Goal: Find specific page/section: Find specific page/section

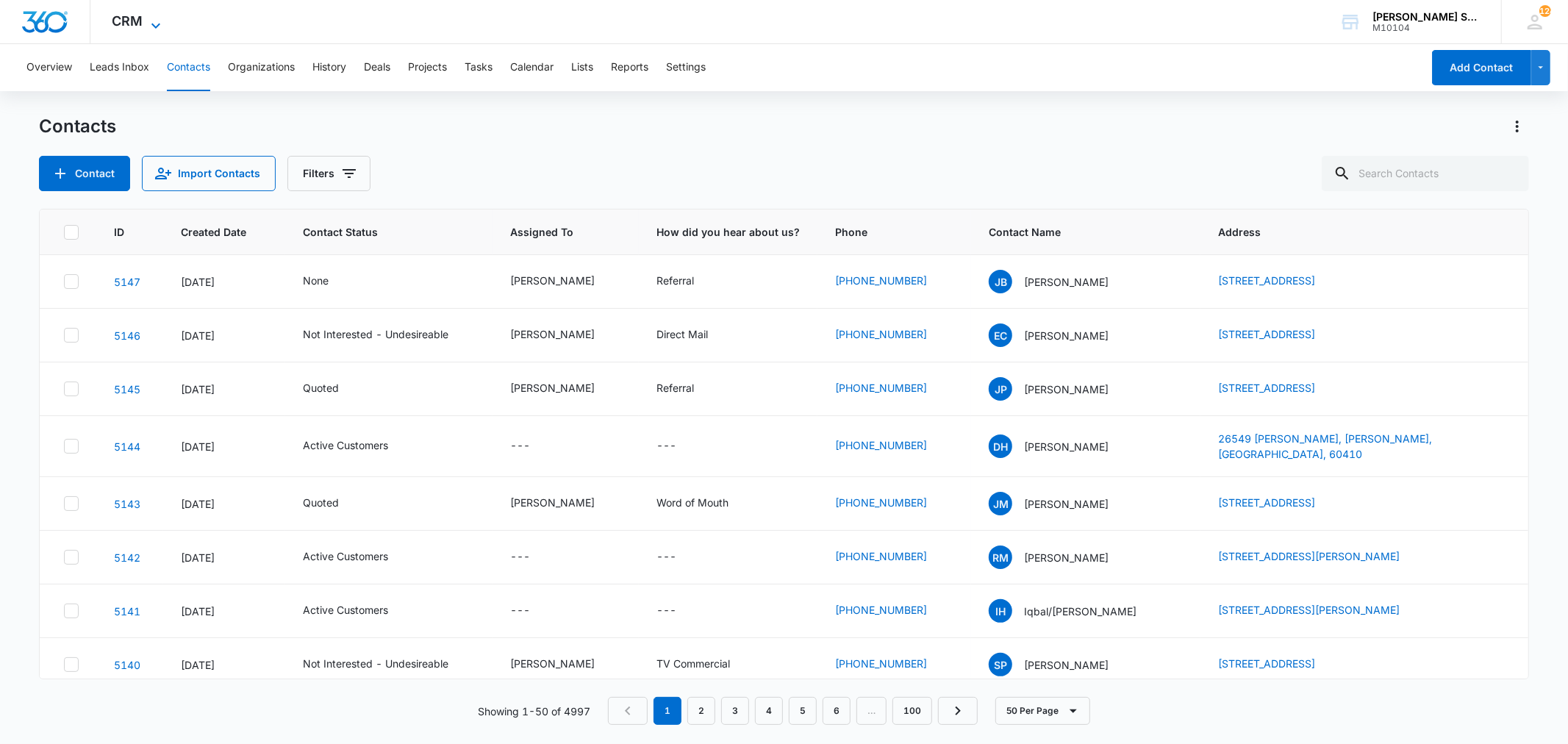
click at [154, 19] on icon at bounding box center [156, 26] width 18 height 18
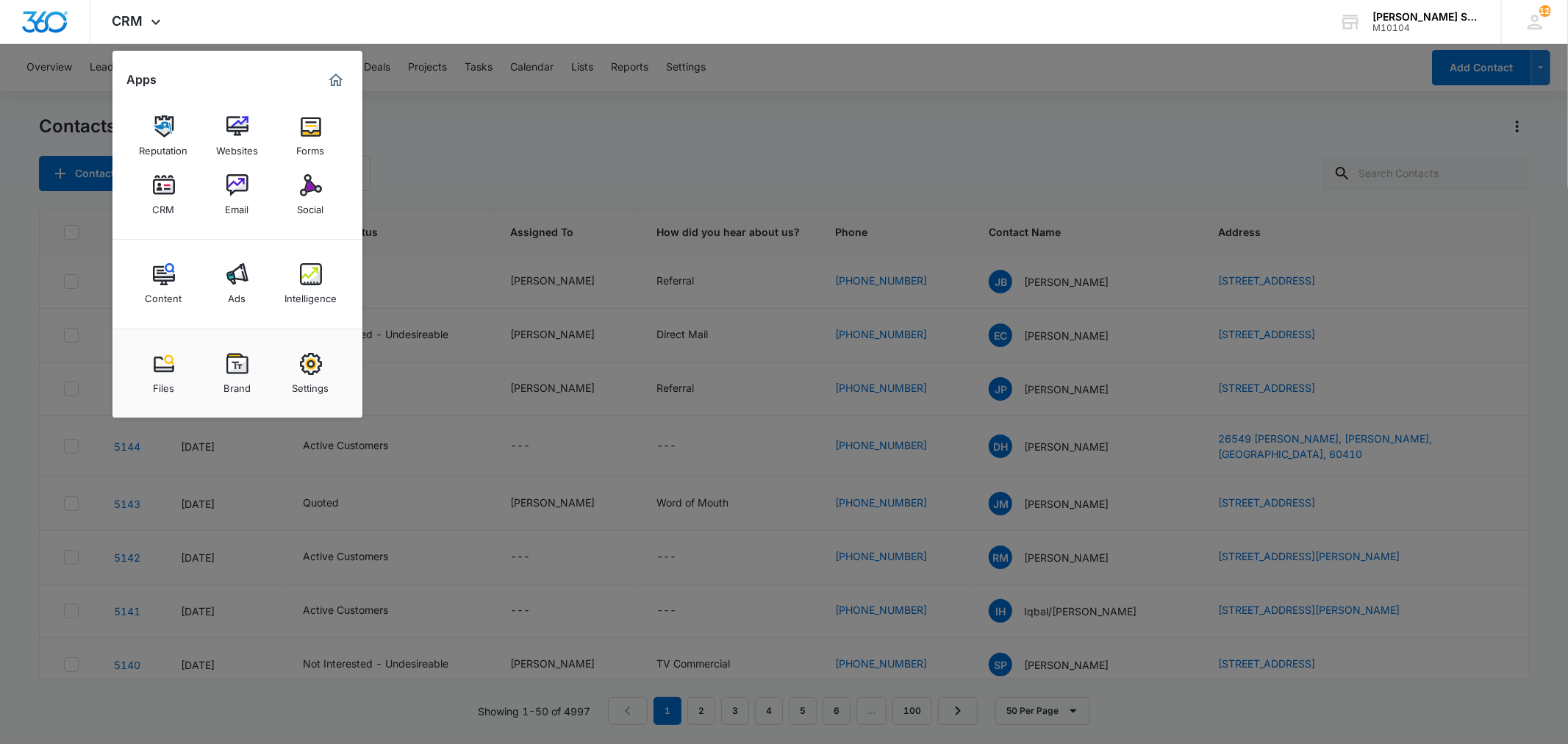
drag, startPoint x: 306, startPoint y: 193, endPoint x: 563, endPoint y: 250, distance: 263.2
click at [306, 193] on img at bounding box center [310, 184] width 22 height 22
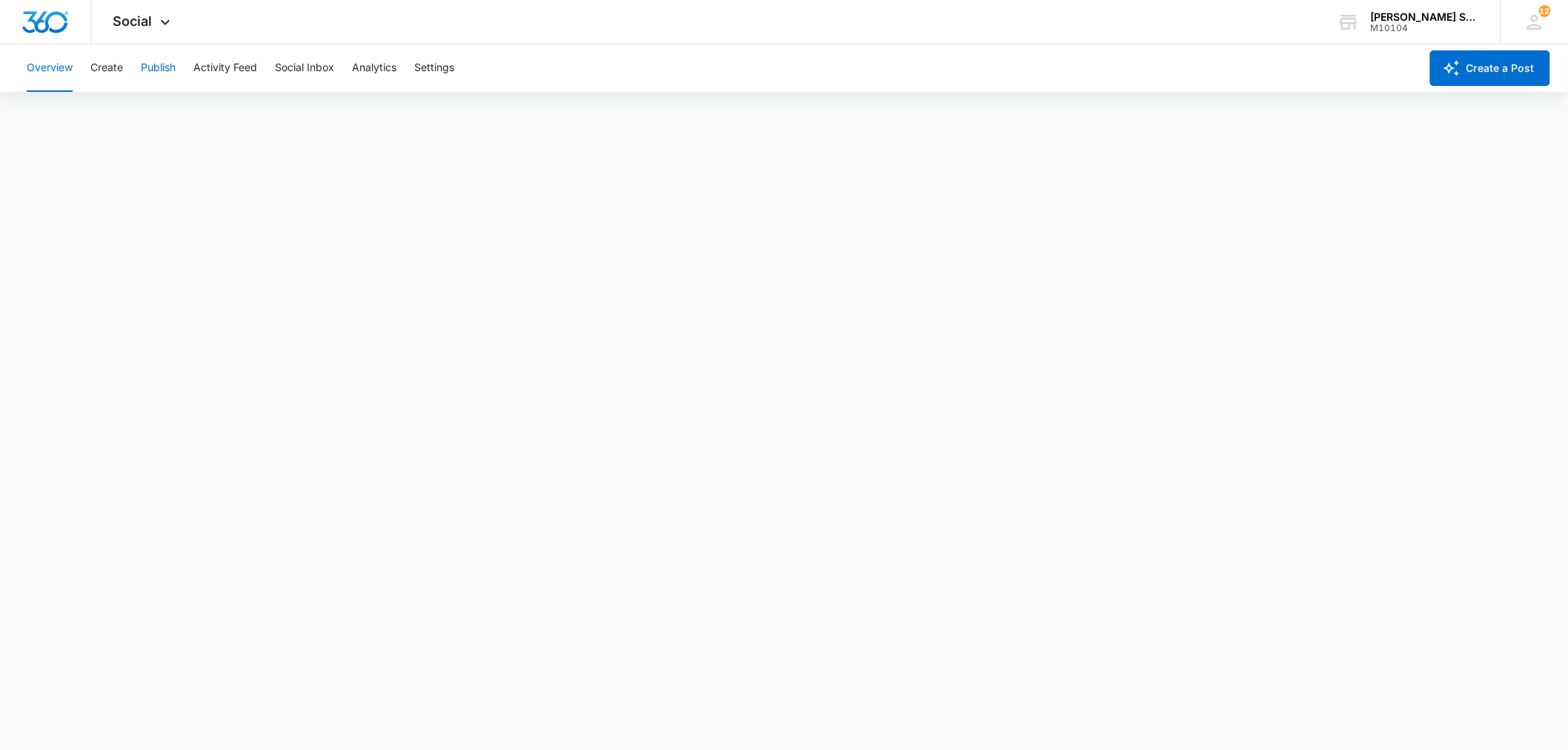
click at [165, 66] on button "Publish" at bounding box center [158, 68] width 35 height 47
